Goal: Submit feedback/report problem

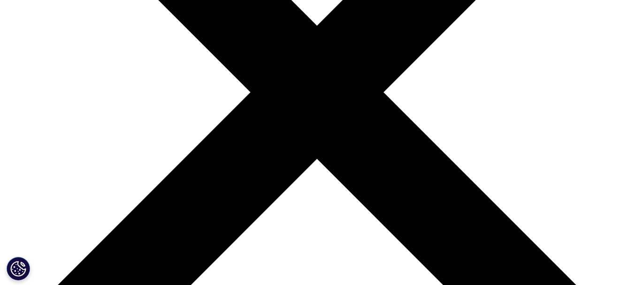
select select "HR/Career"
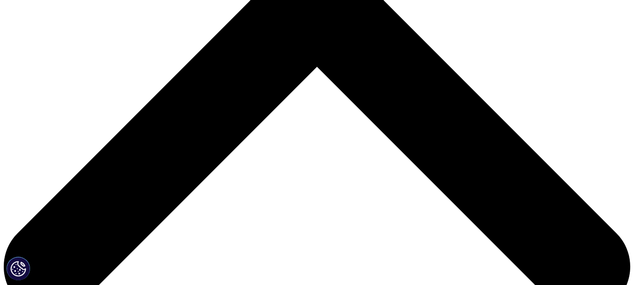
scroll to position [328, 0]
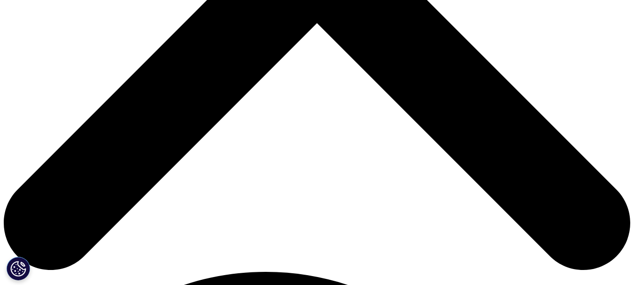
scroll to position [432, 0]
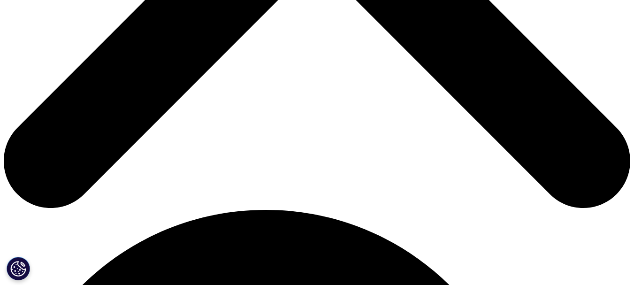
type textarea "My profile phone number needs to be changed from 3012507608 to [PHONE_NUMBER]. …"
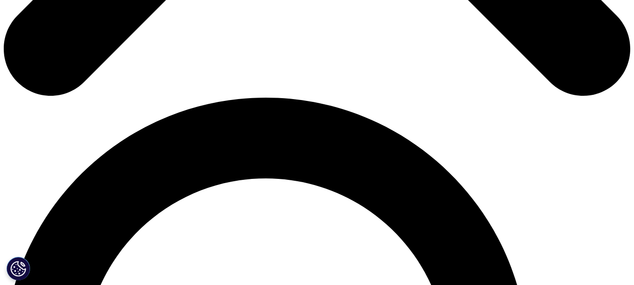
scroll to position [573, 0]
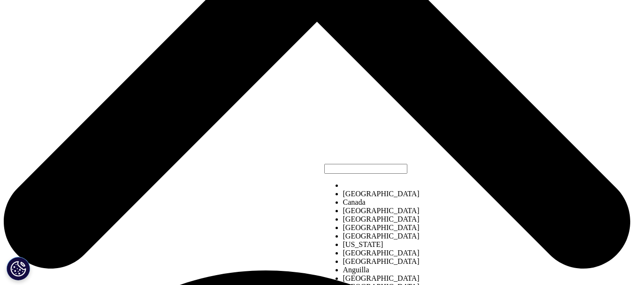
select select "[GEOGRAPHIC_DATA]"
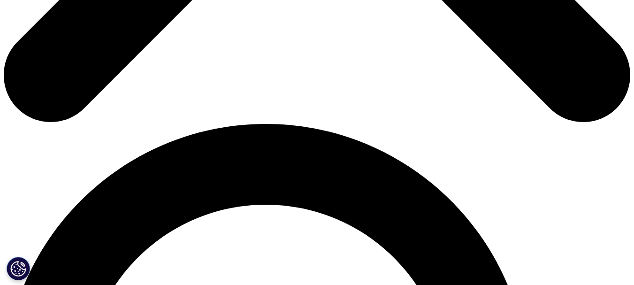
scroll to position [512, 0]
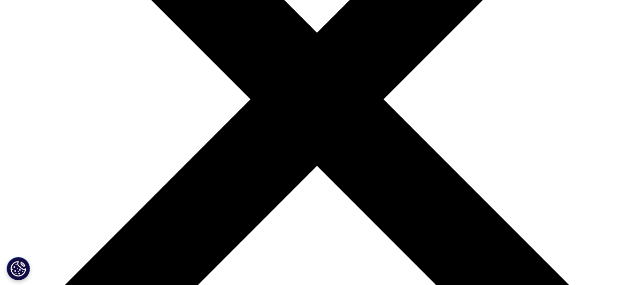
scroll to position [207, 0]
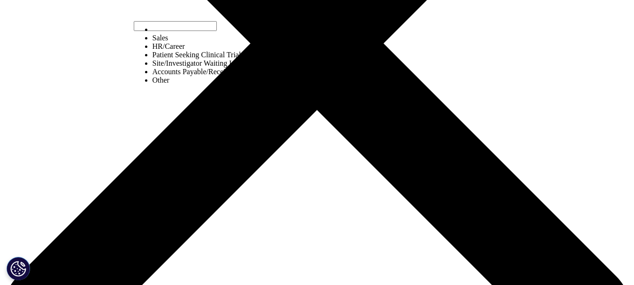
scroll to position [301, 0]
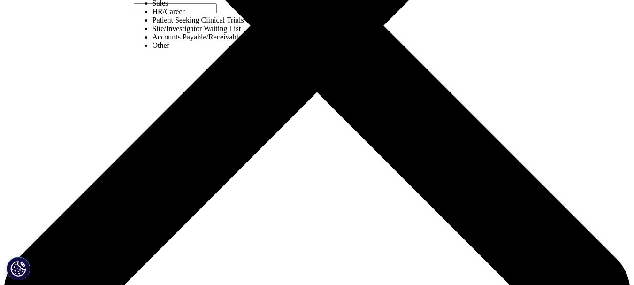
select select "Other"
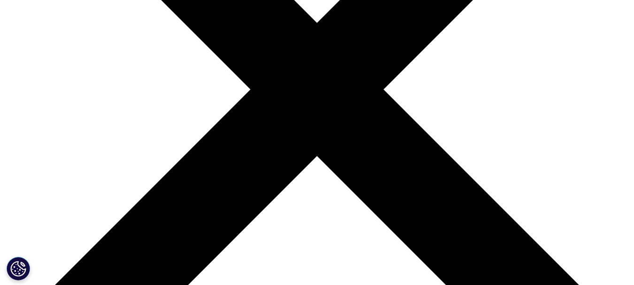
scroll to position [236, 0]
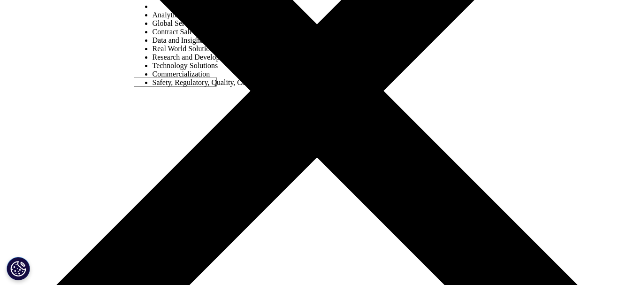
select select "Research and Development Solutions"
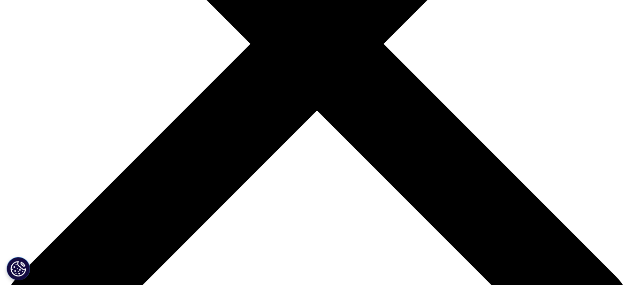
scroll to position [470, 0]
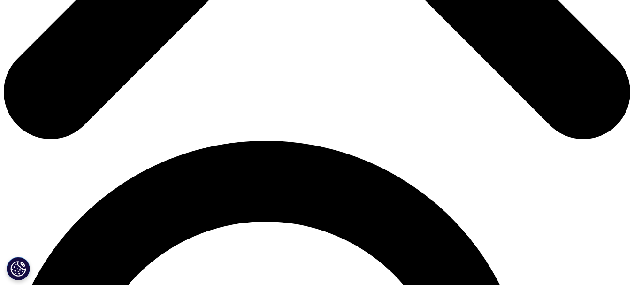
scroll to position [517, 0]
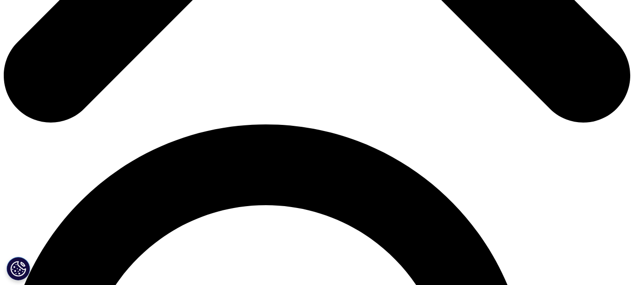
type textarea "My IQVIA profile phone number needs to be changed from 3012507608 to [PHONE_NUM…"
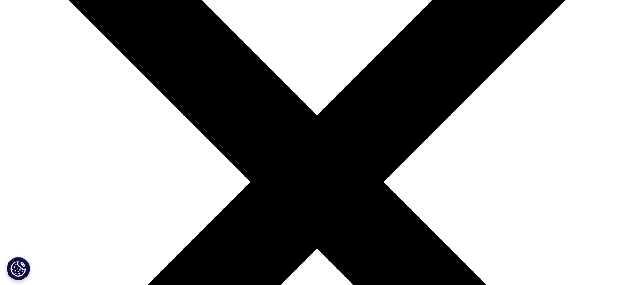
scroll to position [198, 0]
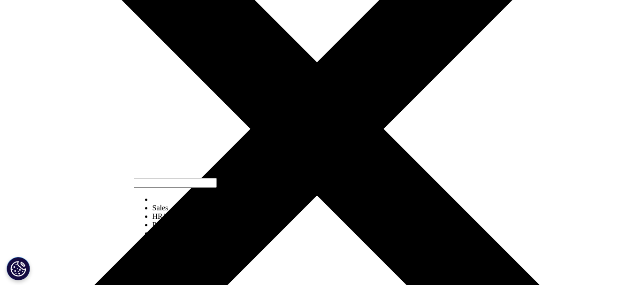
select select "HR/Career"
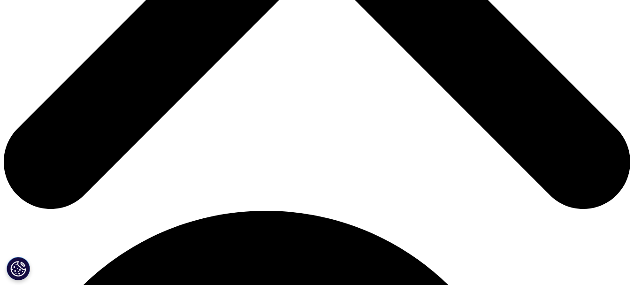
scroll to position [432, 0]
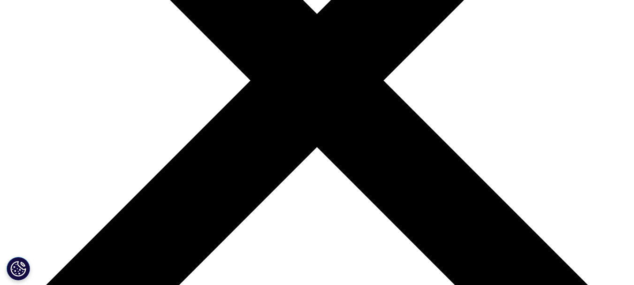
scroll to position [188, 0]
